Goal: Task Accomplishment & Management: Complete application form

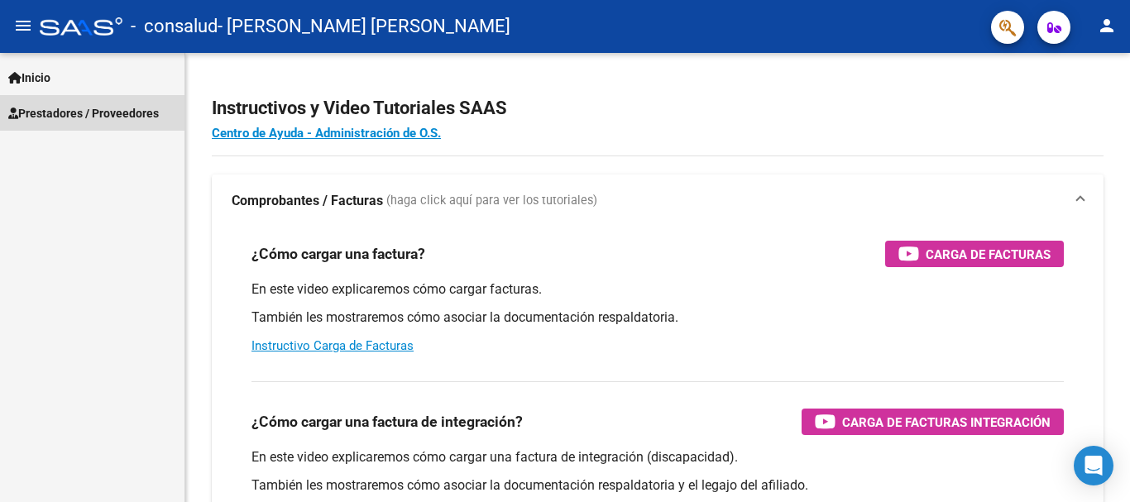
click at [80, 113] on span "Prestadores / Proveedores" at bounding box center [83, 113] width 151 height 18
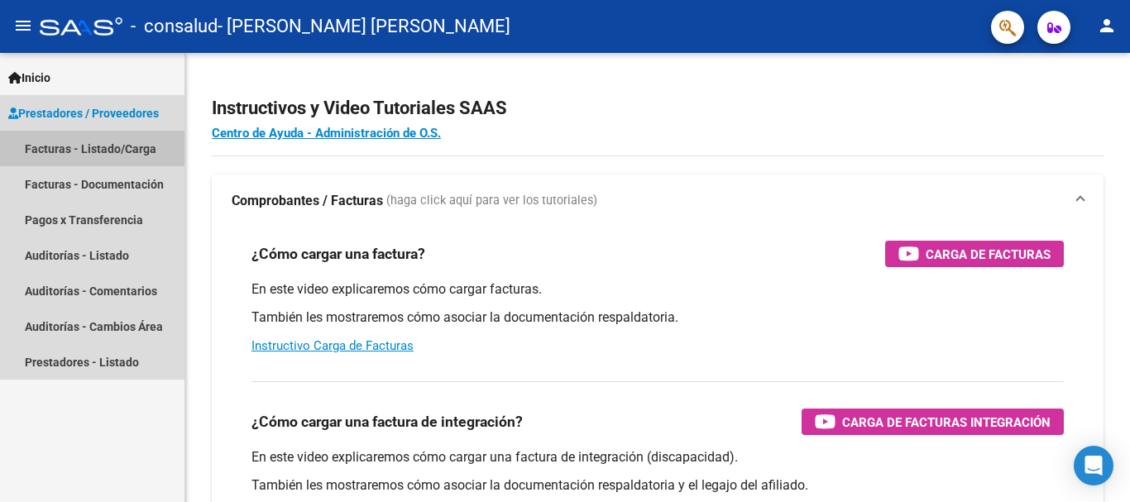
click at [64, 158] on link "Facturas - Listado/Carga" at bounding box center [92, 149] width 185 height 36
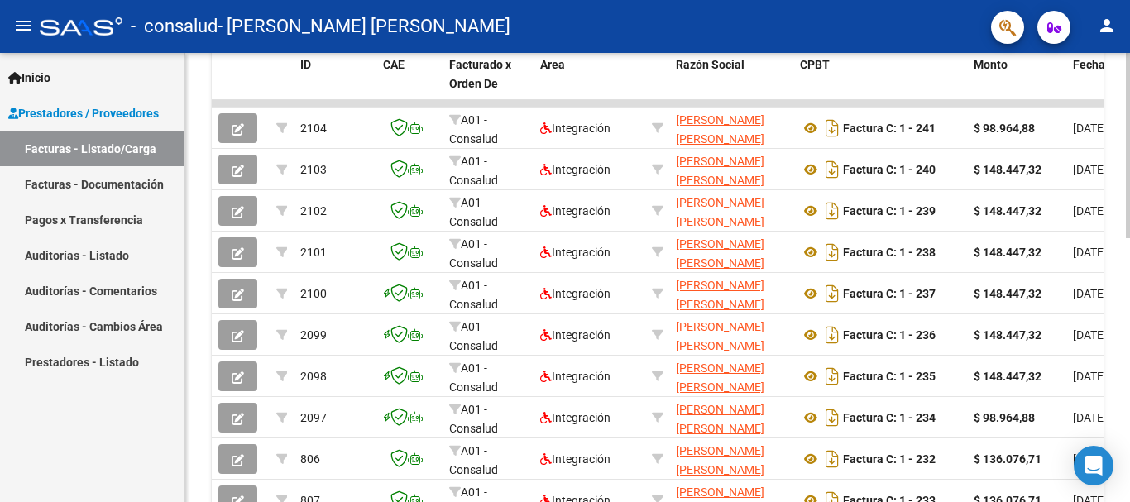
scroll to position [477, 0]
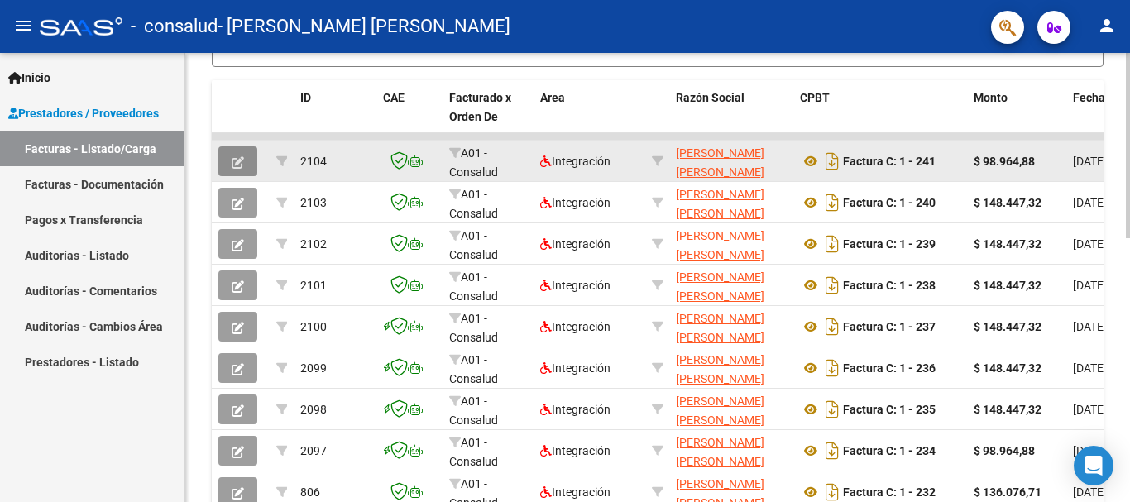
click at [244, 164] on button "button" at bounding box center [237, 161] width 39 height 30
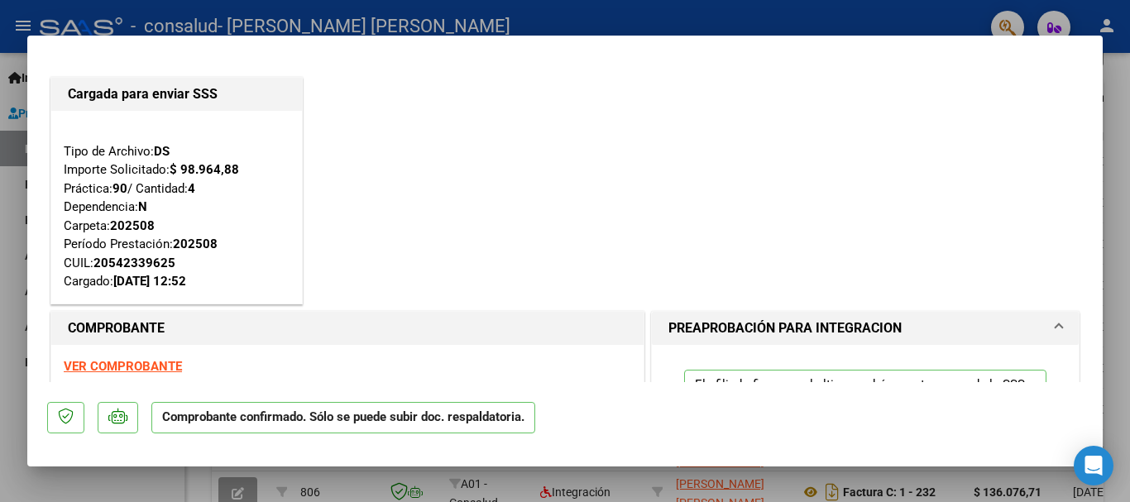
click at [637, 142] on div "Cargada para enviar SSS Tipo de Archivo: DS Importe Solicitado: $ 98.964,88 Prá…" at bounding box center [565, 191] width 1036 height 234
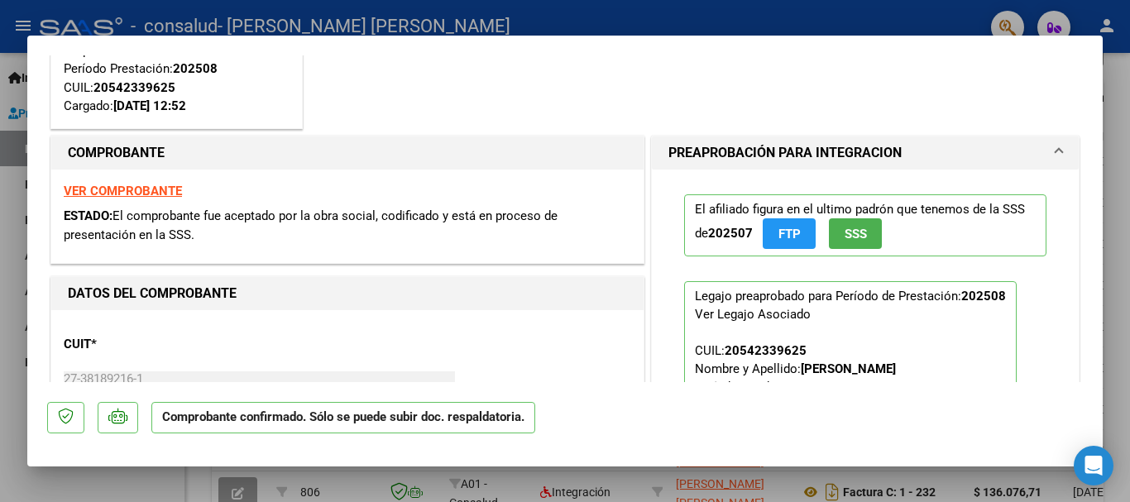
scroll to position [166, 0]
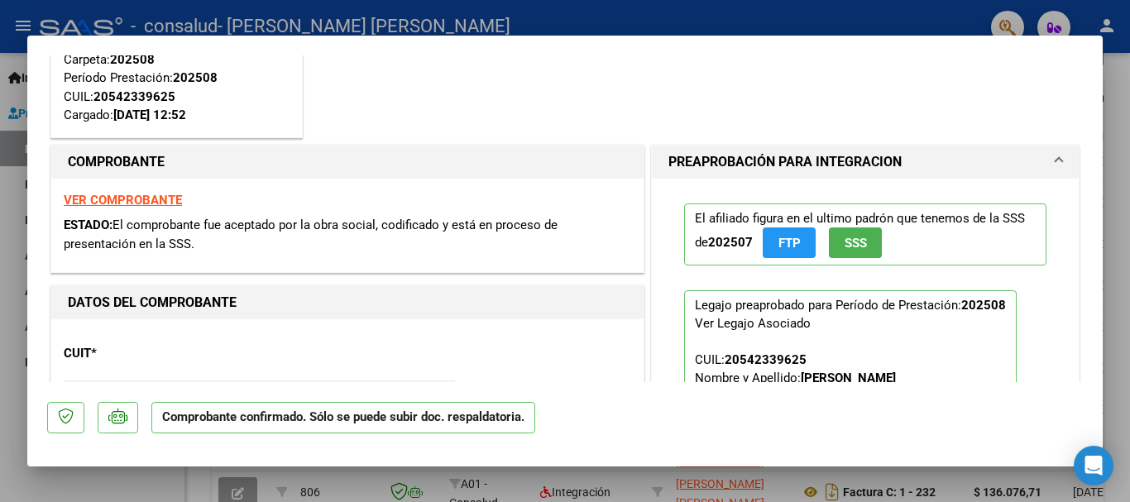
click at [1109, 126] on div at bounding box center [565, 251] width 1130 height 502
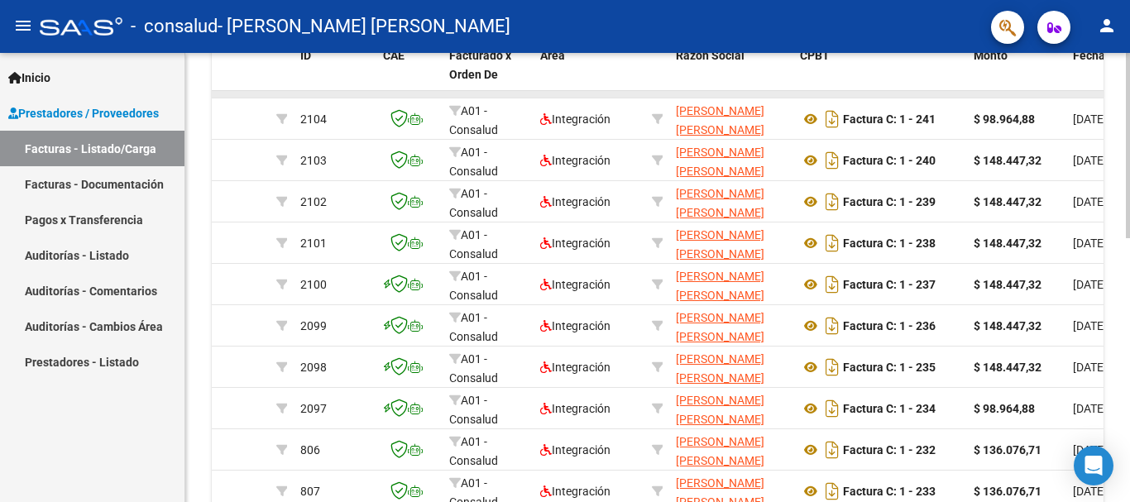
scroll to position [477, 0]
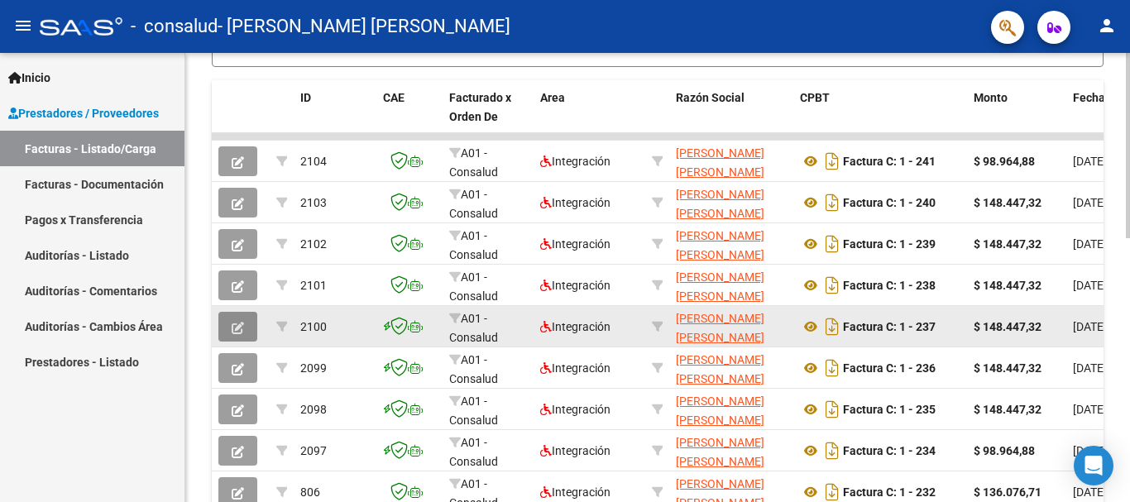
click at [242, 335] on button "button" at bounding box center [237, 327] width 39 height 30
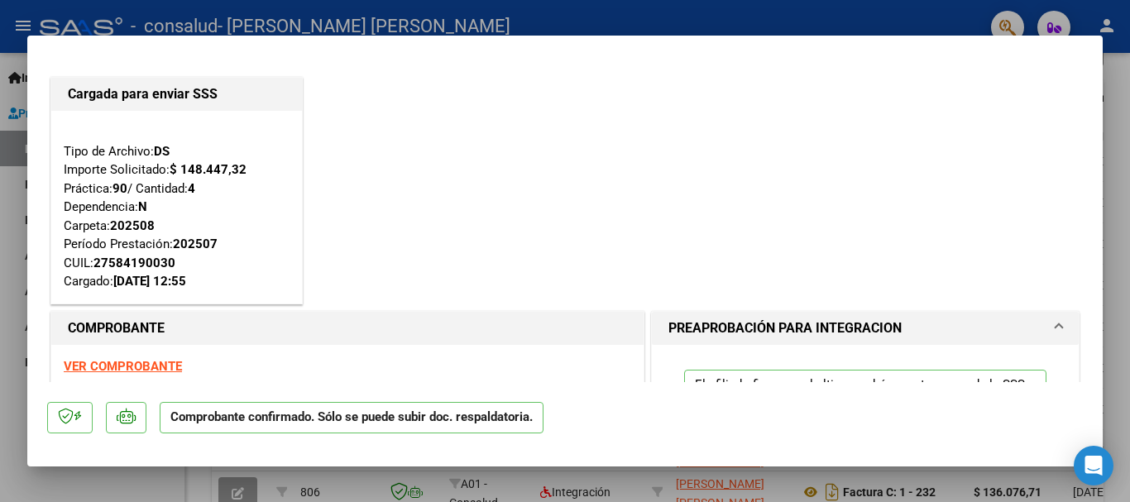
click at [1110, 62] on div at bounding box center [565, 251] width 1130 height 502
type input "$ 0,00"
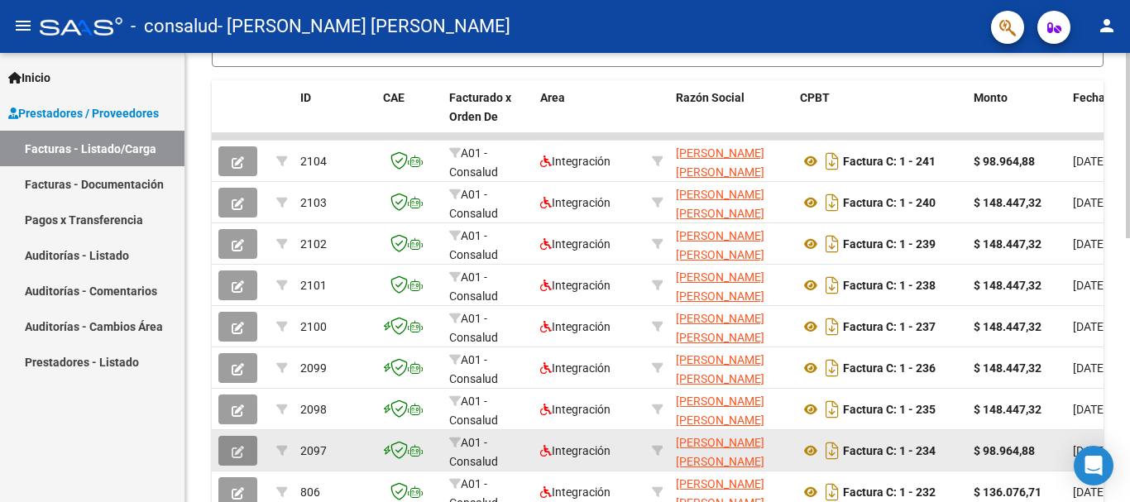
click at [245, 446] on button "button" at bounding box center [237, 451] width 39 height 30
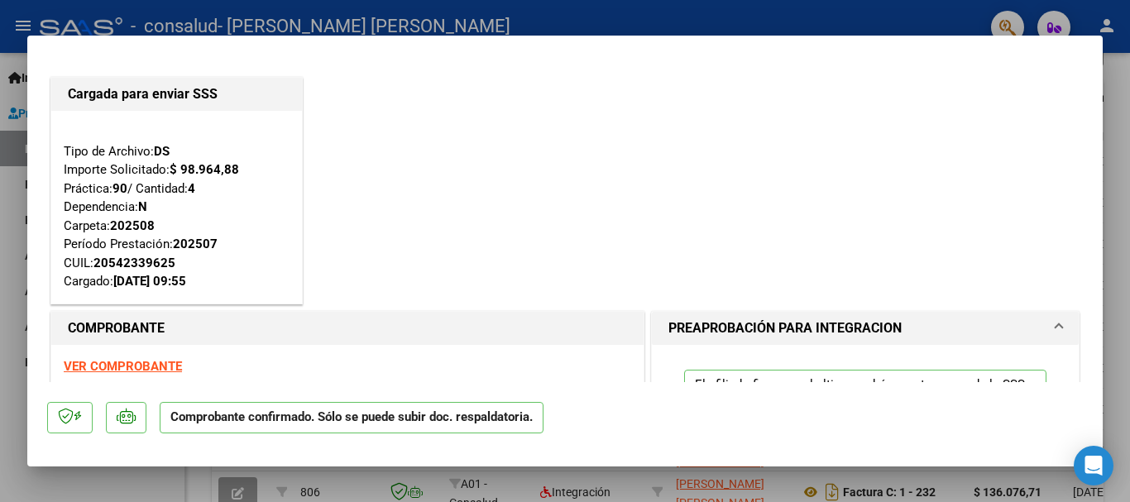
click at [1130, 87] on div at bounding box center [565, 251] width 1130 height 502
type input "$ 0,00"
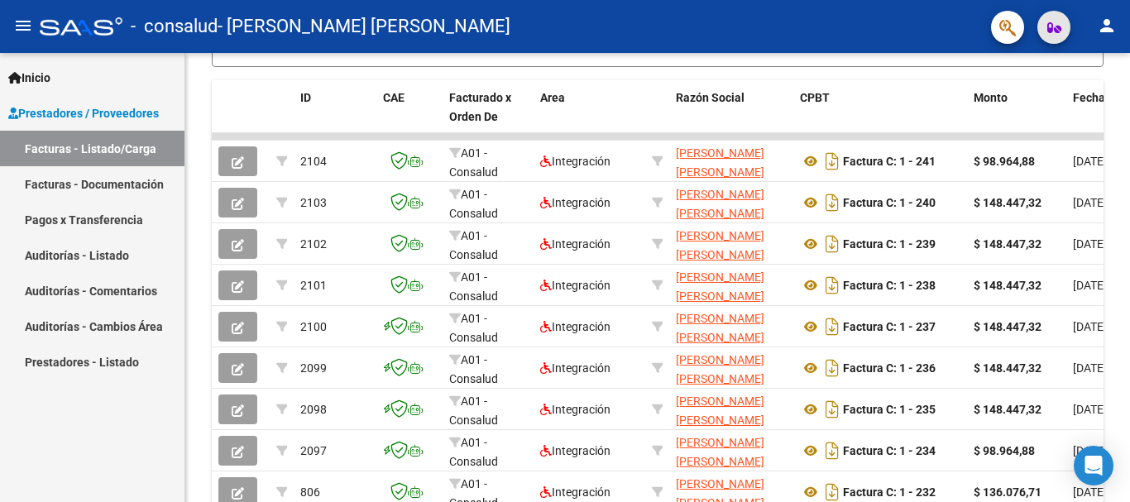
click at [1048, 21] on span "button" at bounding box center [1055, 27] width 14 height 33
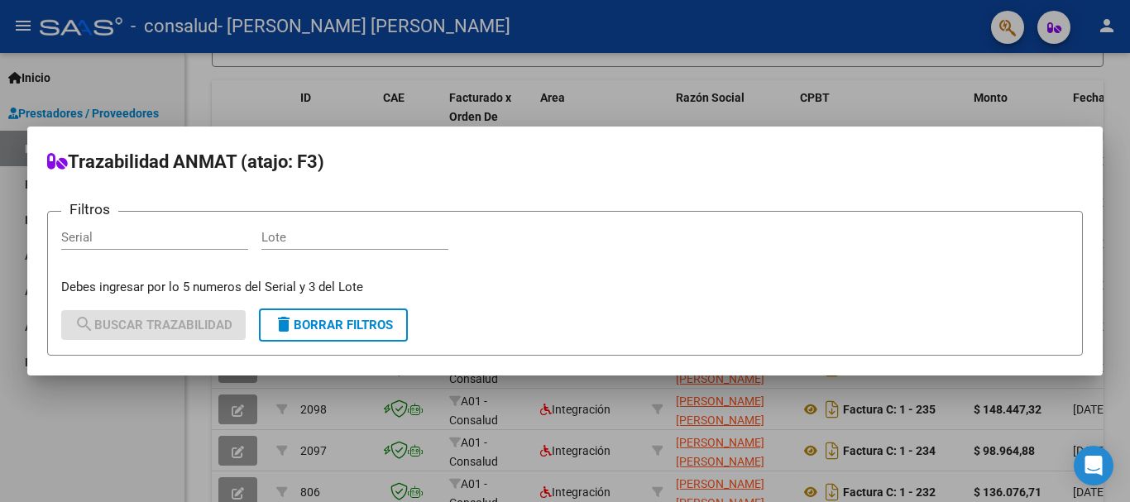
click at [1048, 21] on div at bounding box center [565, 251] width 1130 height 502
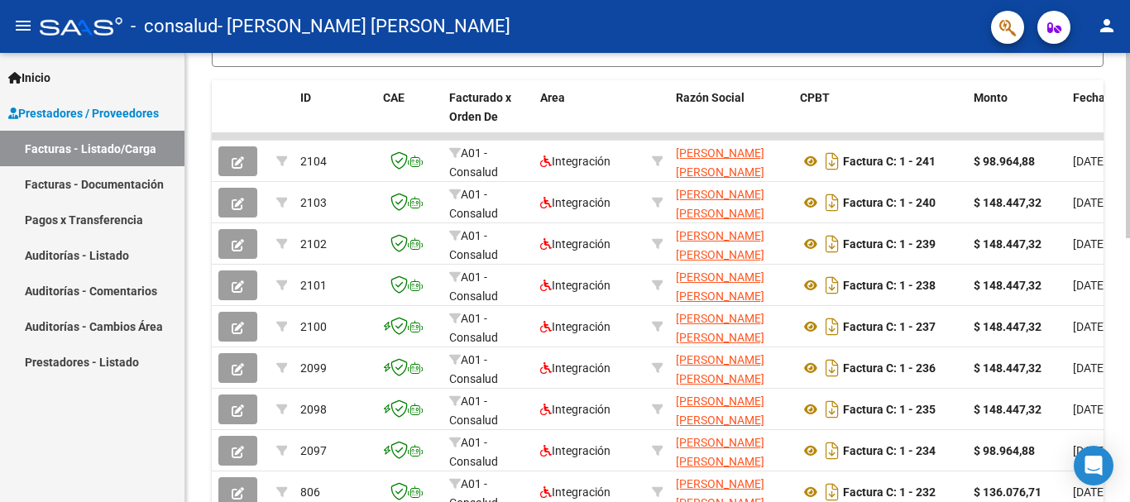
click at [1130, 300] on div at bounding box center [1128, 345] width 4 height 185
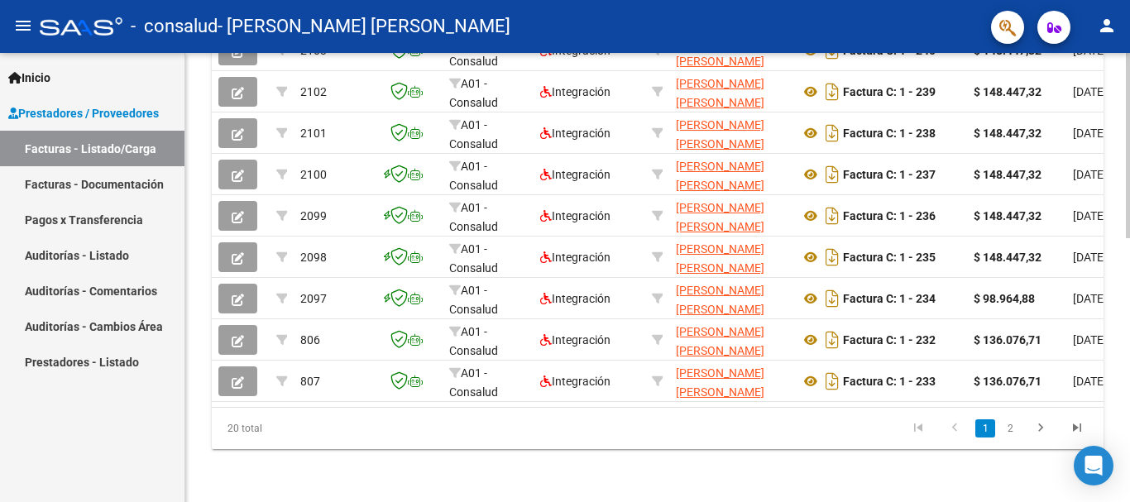
click at [1130, 395] on div at bounding box center [1128, 409] width 4 height 185
click at [1040, 432] on icon "go to next page" at bounding box center [1041, 430] width 22 height 20
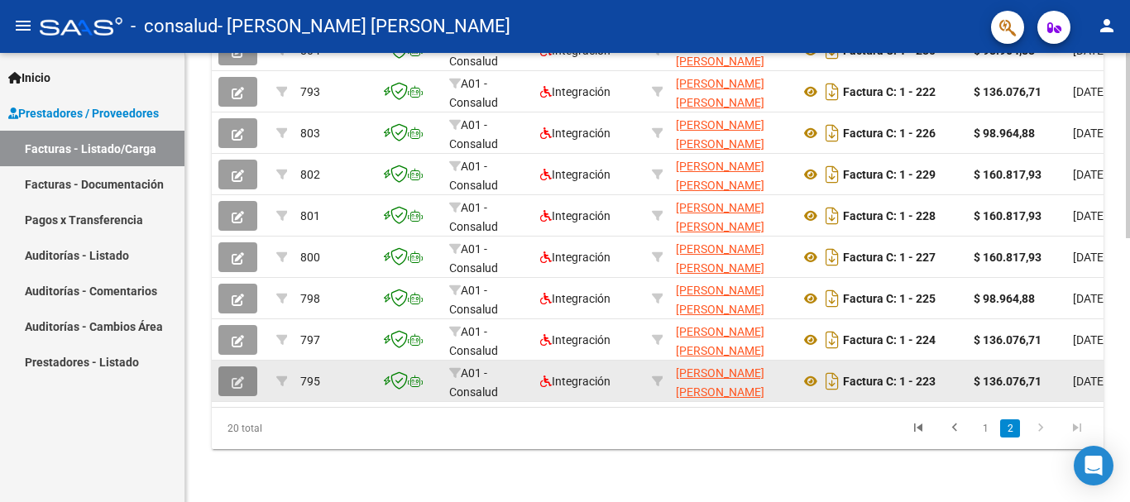
click at [223, 367] on button "button" at bounding box center [237, 382] width 39 height 30
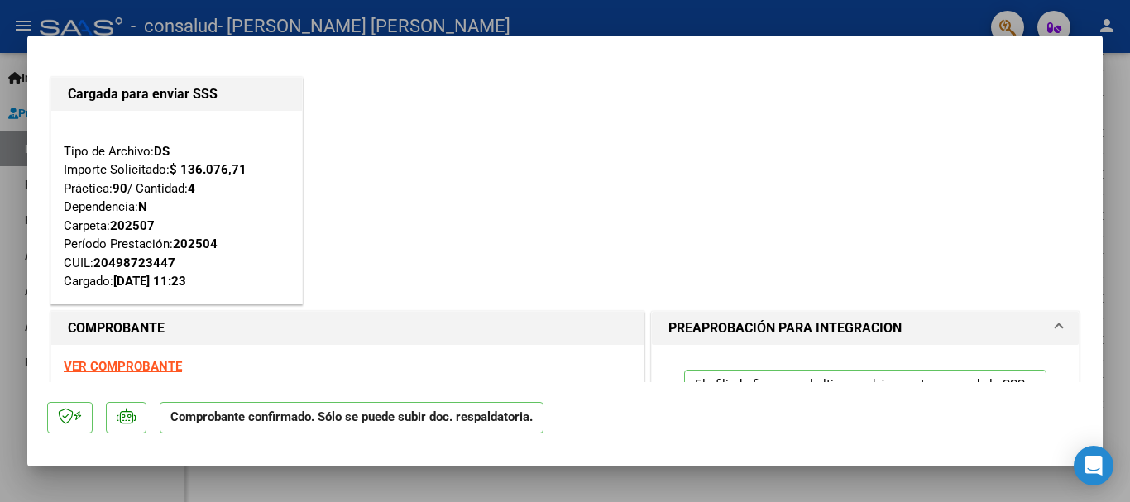
click at [1123, 88] on div at bounding box center [565, 251] width 1130 height 502
type input "$ 0,00"
